Goal: Find specific page/section: Find specific page/section

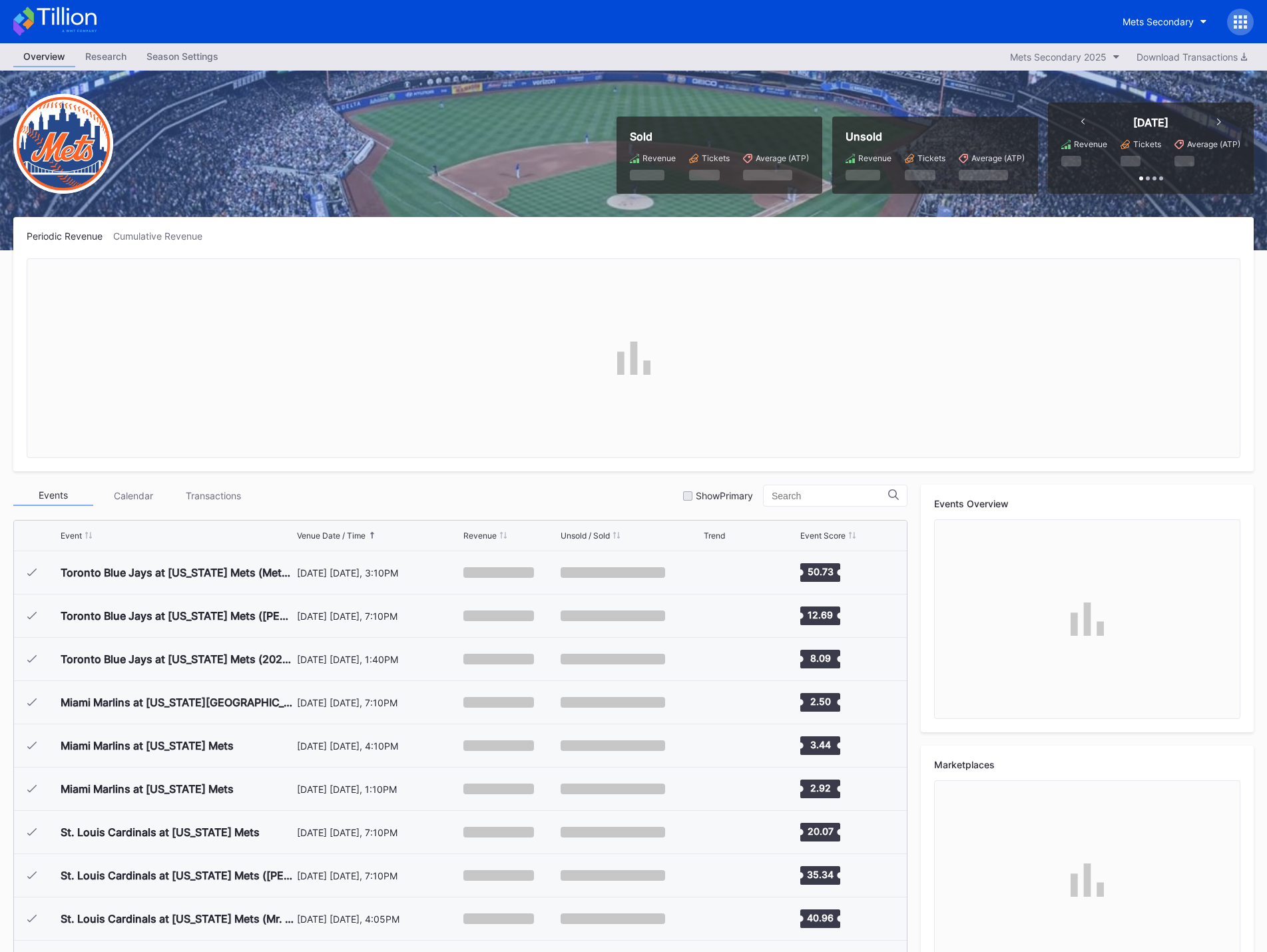
scroll to position [2857, 0]
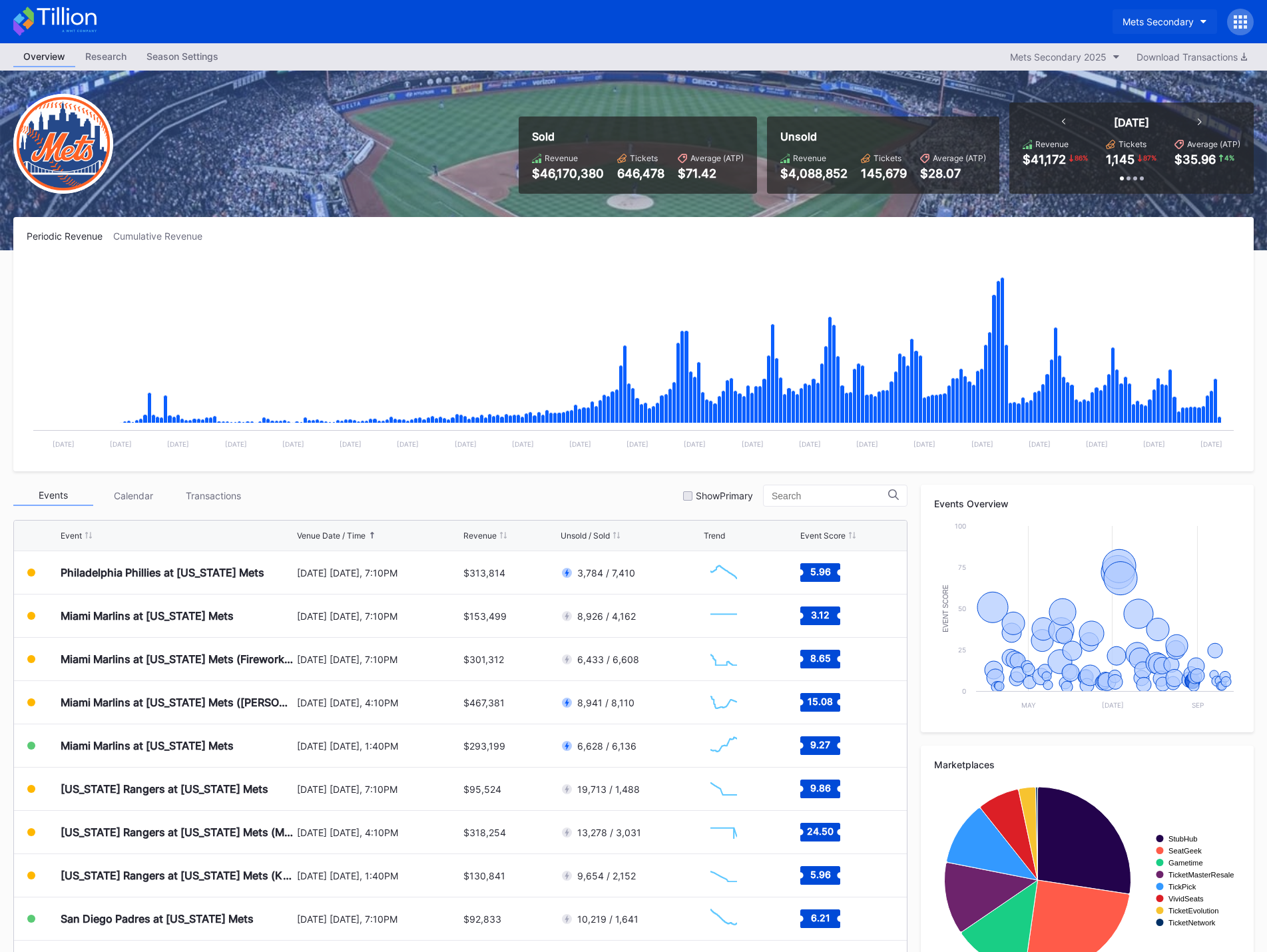
click at [1193, 21] on div "Mets Secondary" at bounding box center [1158, 22] width 72 height 11
click at [1176, 24] on div "Mets Secondary" at bounding box center [1158, 22] width 72 height 11
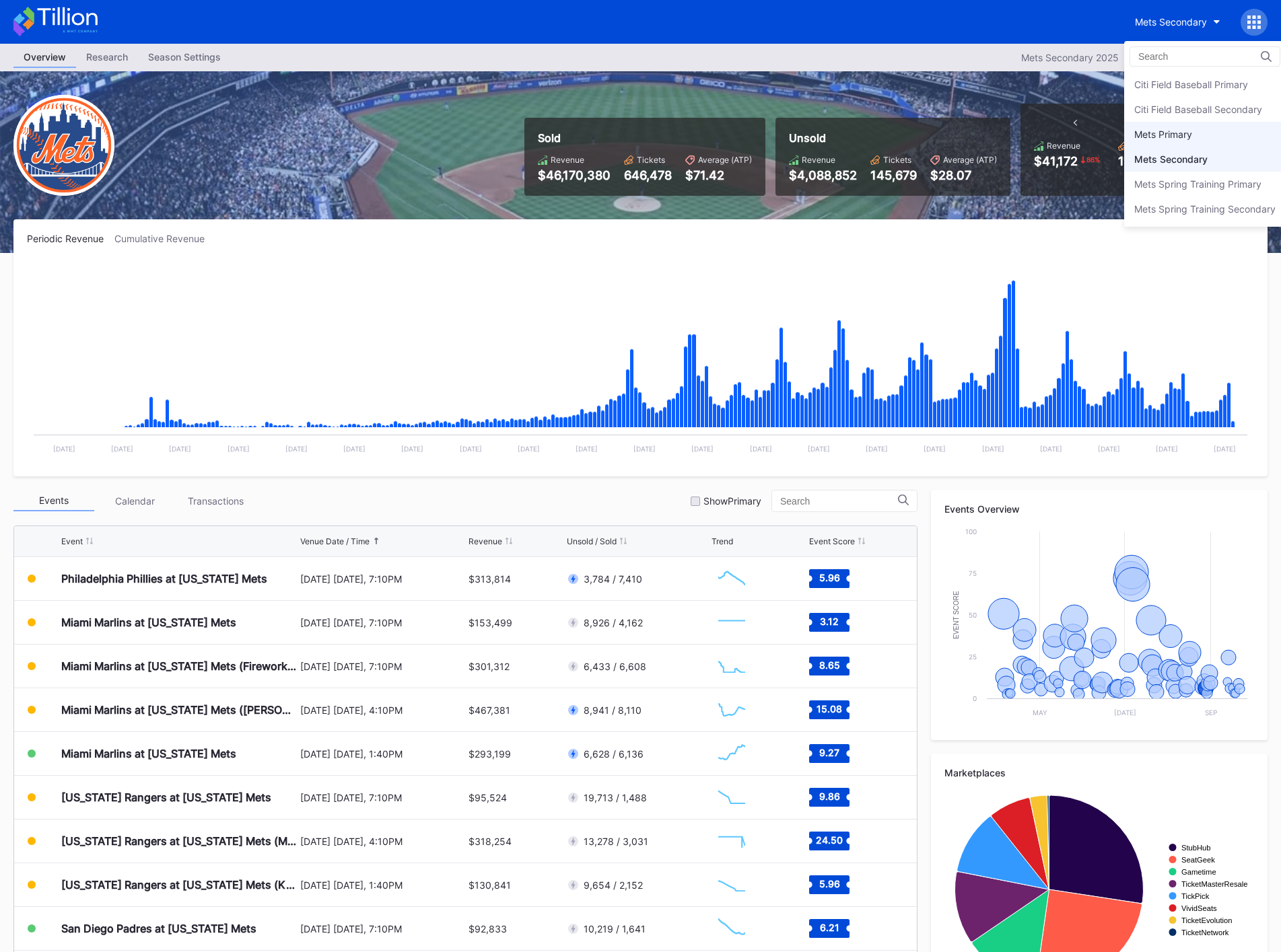
click at [1206, 135] on div "Mets Primary" at bounding box center [1205, 134] width 162 height 25
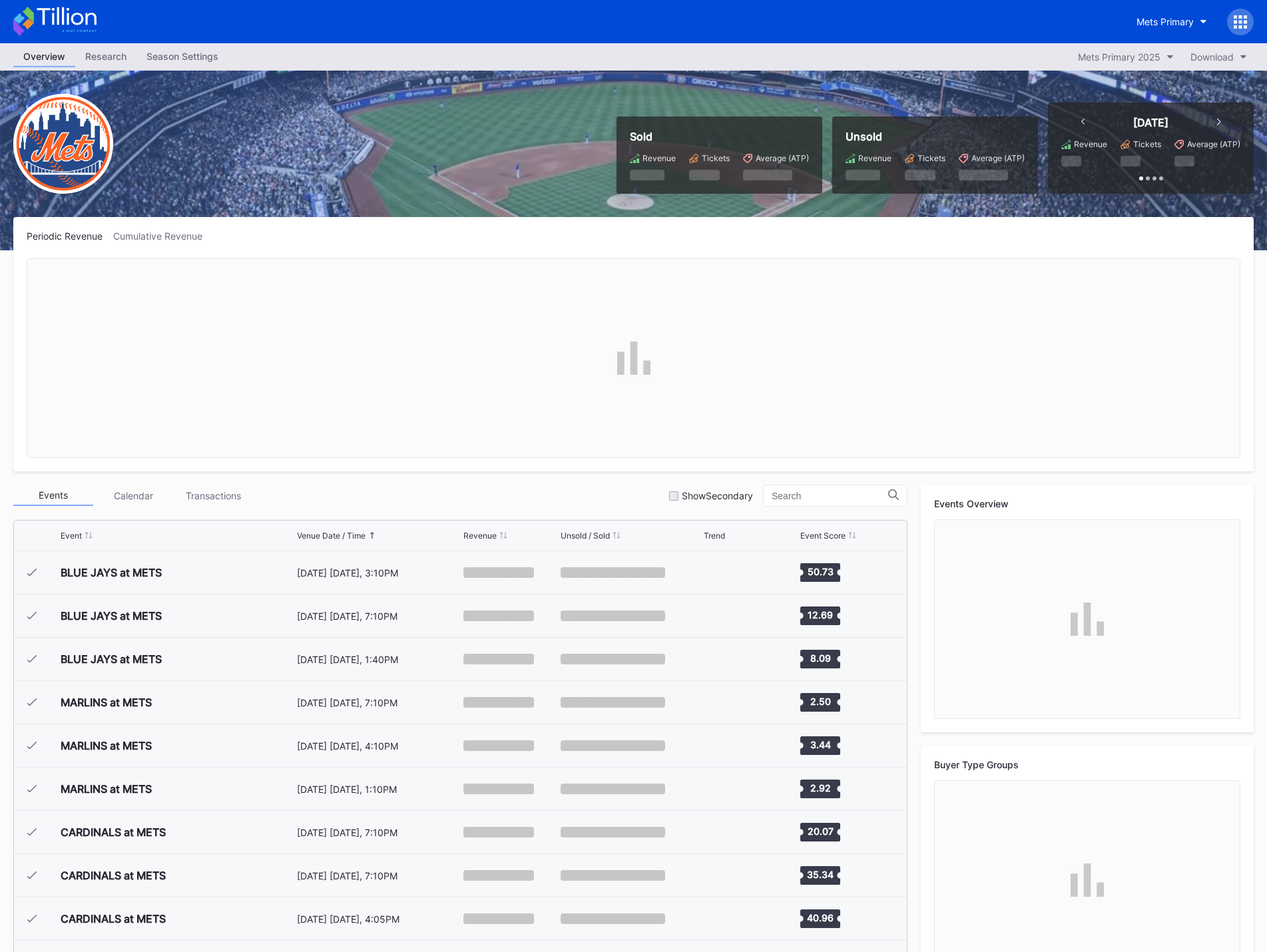
scroll to position [2857, 0]
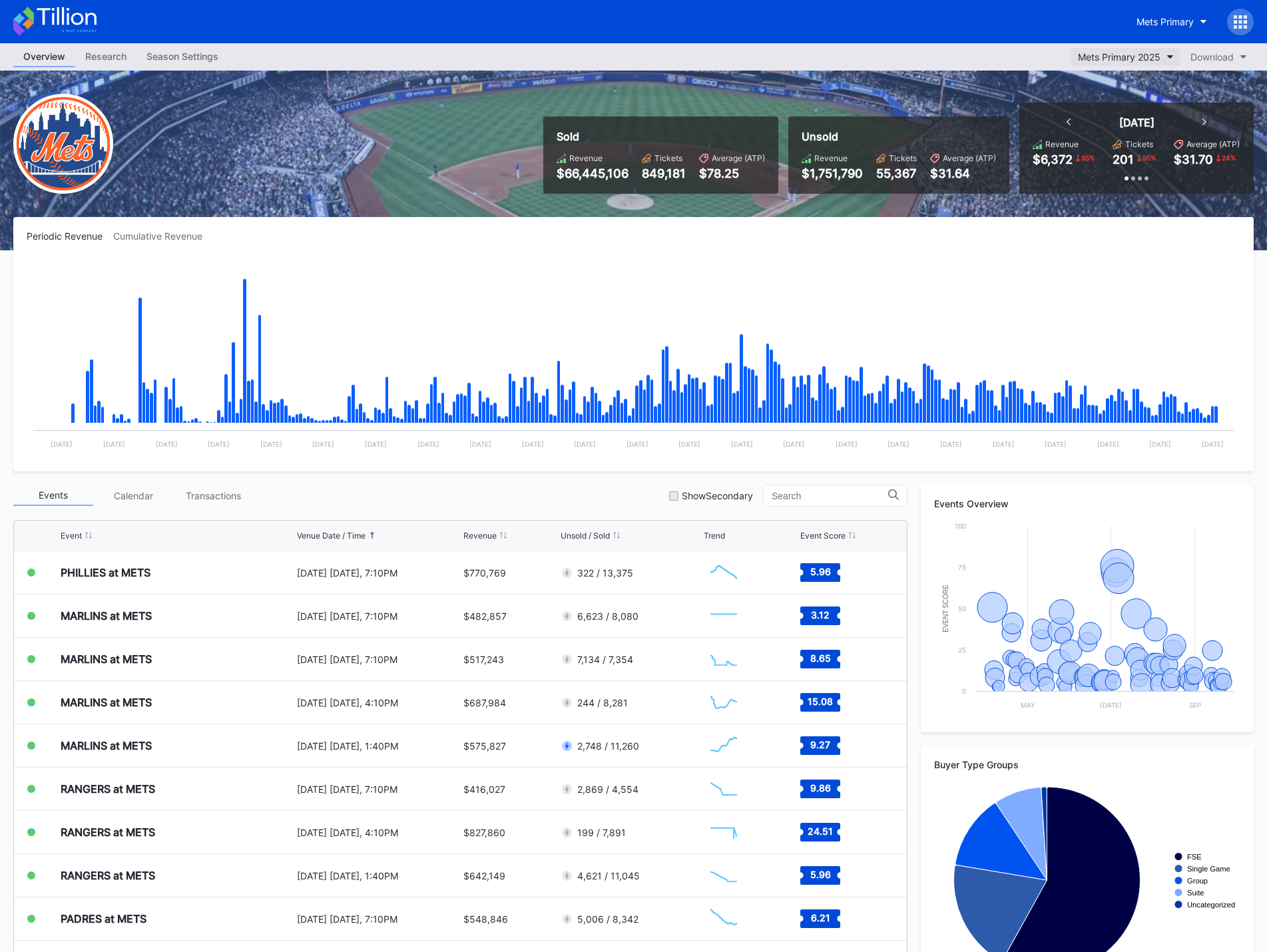
click at [1148, 54] on div "Mets Primary 2025" at bounding box center [1119, 57] width 83 height 11
click at [1184, 20] on div "Mets Primary" at bounding box center [1165, 22] width 57 height 11
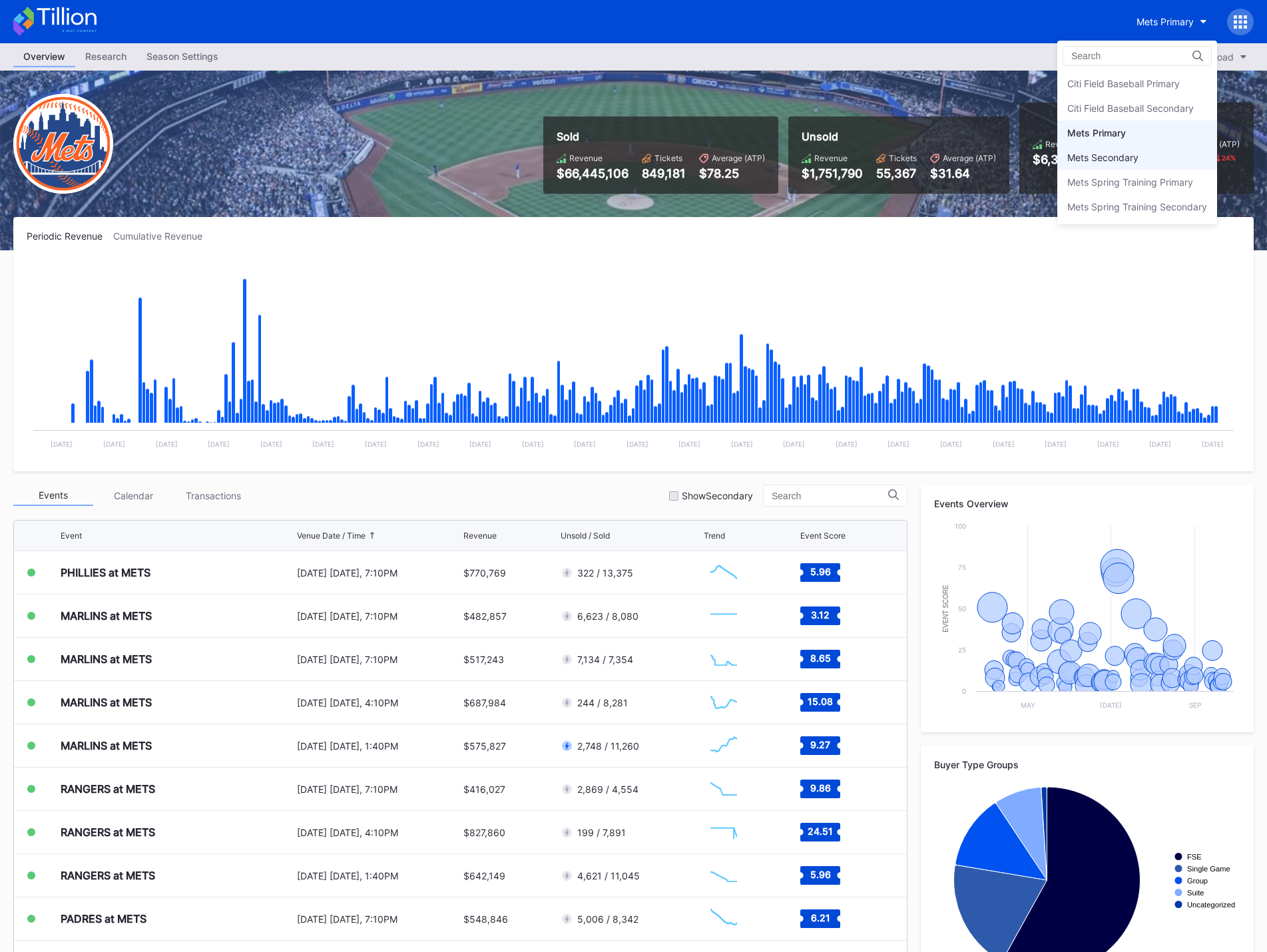
click at [1154, 151] on div "Mets Secondary" at bounding box center [1137, 157] width 160 height 25
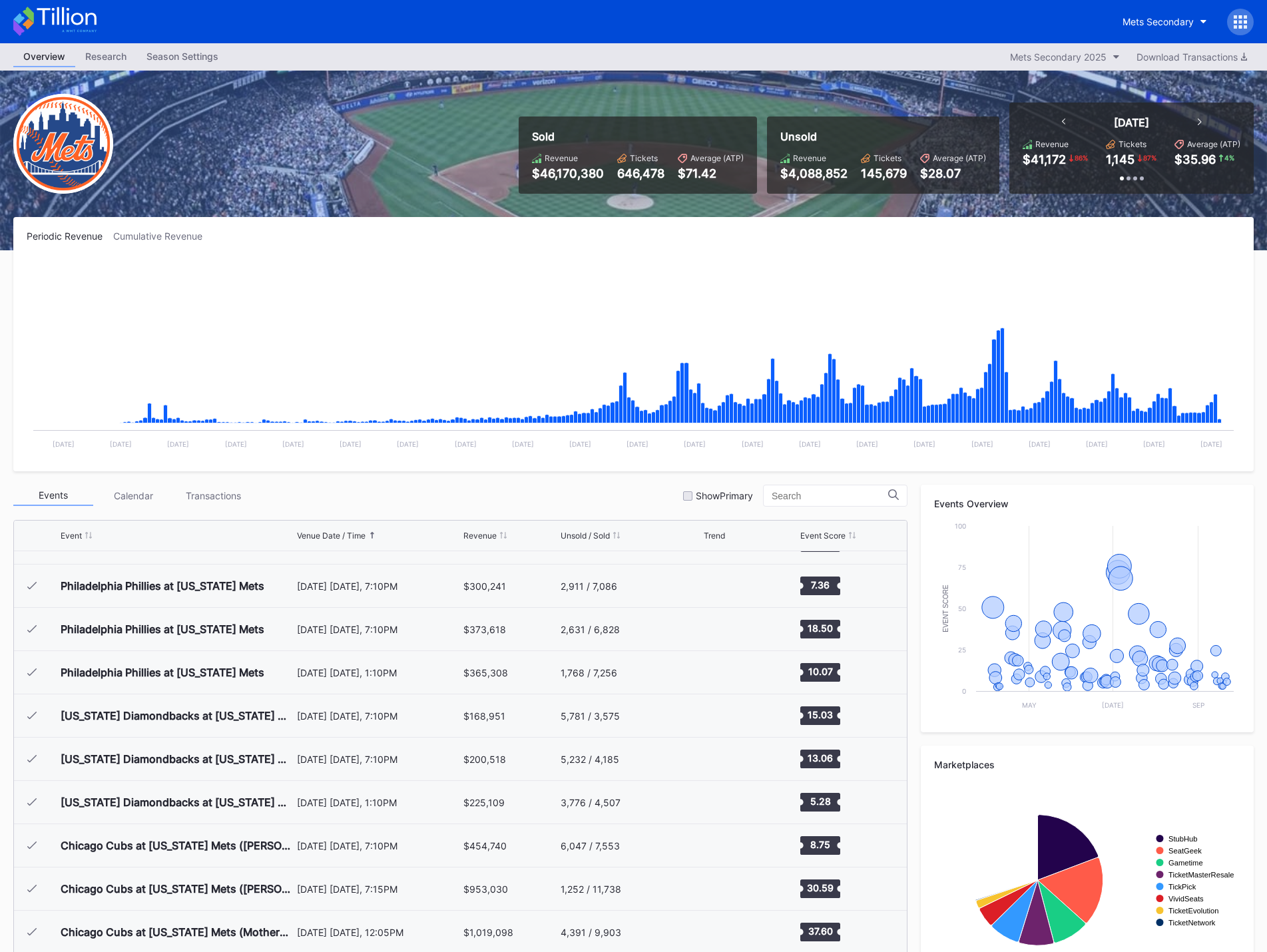
scroll to position [2857, 0]
